Goal: Task Accomplishment & Management: Manage account settings

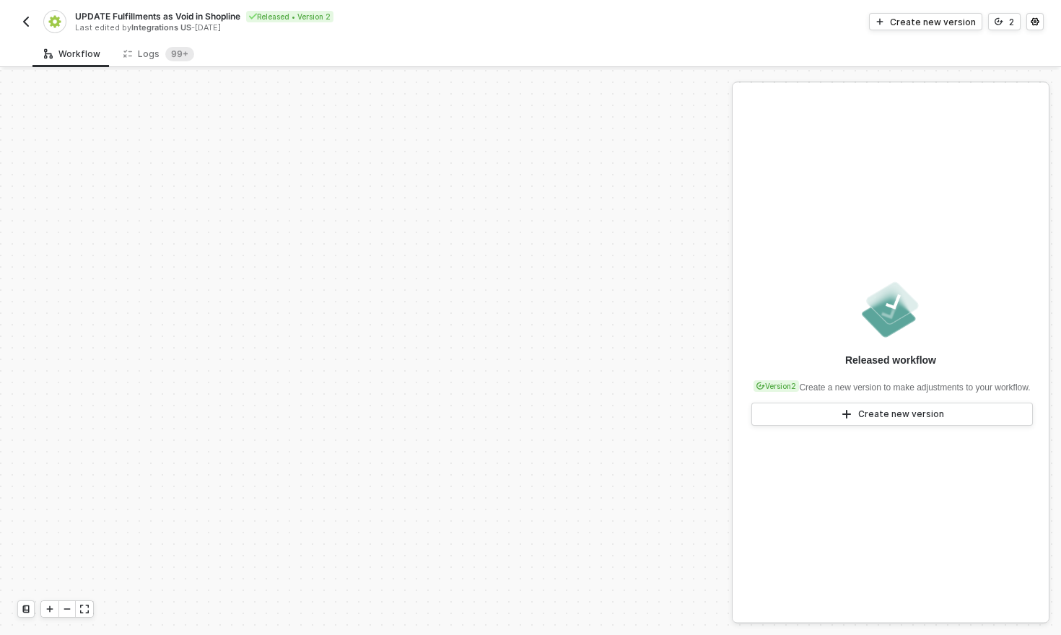
scroll to position [359, 40]
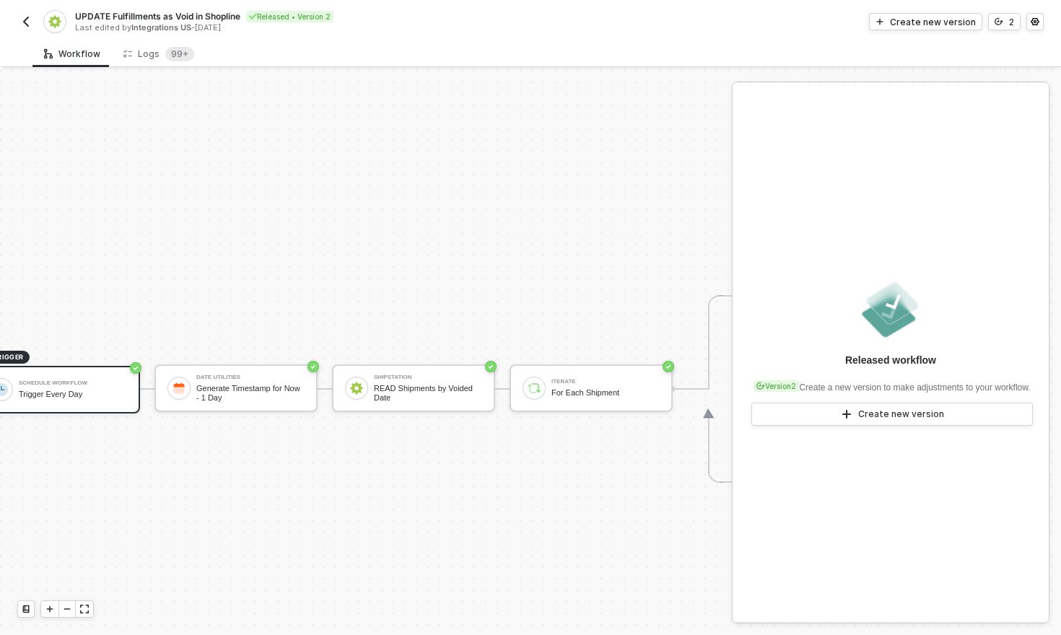
click at [27, 25] on img "button" at bounding box center [26, 22] width 12 height 12
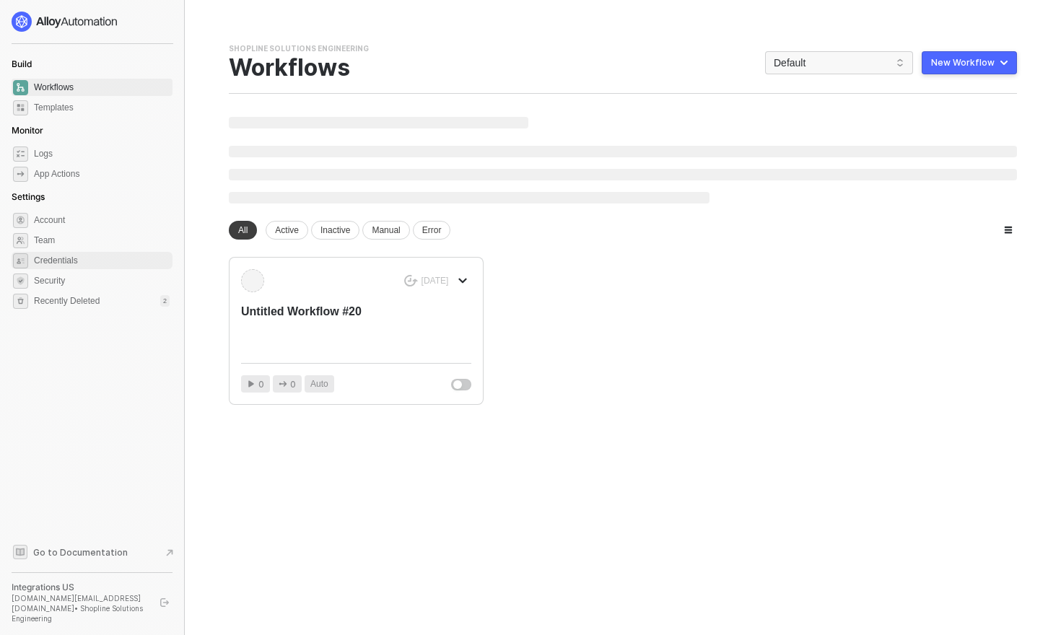
click at [64, 265] on span "Credentials" at bounding box center [102, 260] width 136 height 17
